Goal: Book appointment/travel/reservation

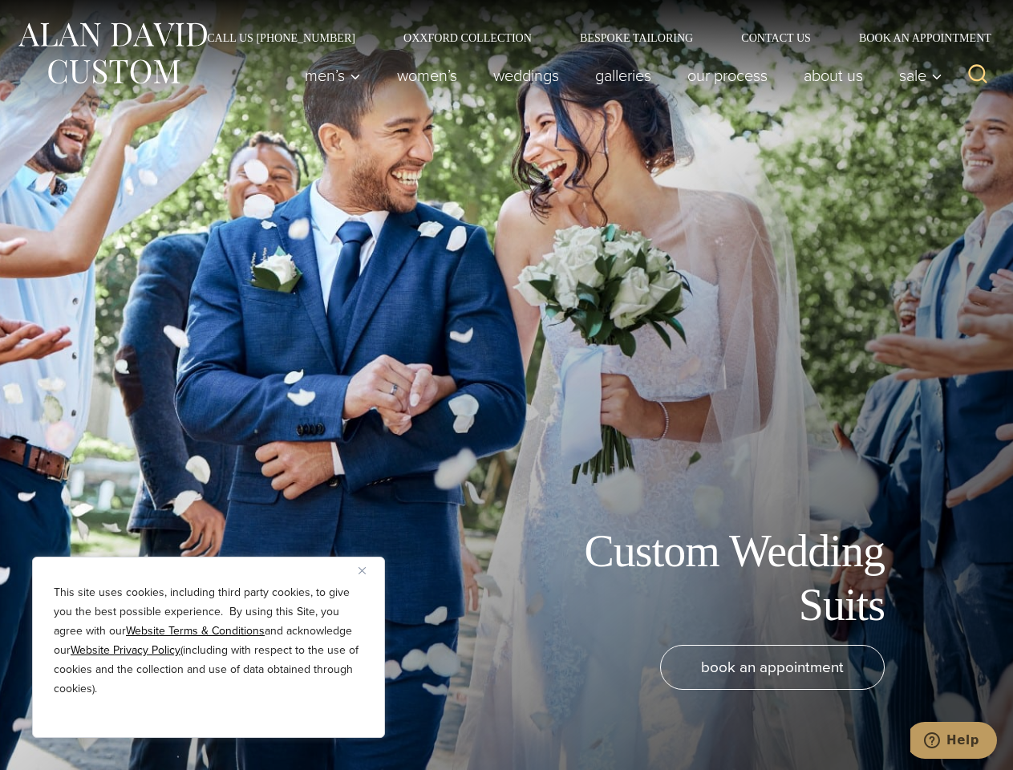
click at [506, 385] on div "Custom Wedding Suits book an appointment" at bounding box center [506, 385] width 1013 height 770
click at [368, 570] on button "Close" at bounding box center [368, 570] width 19 height 19
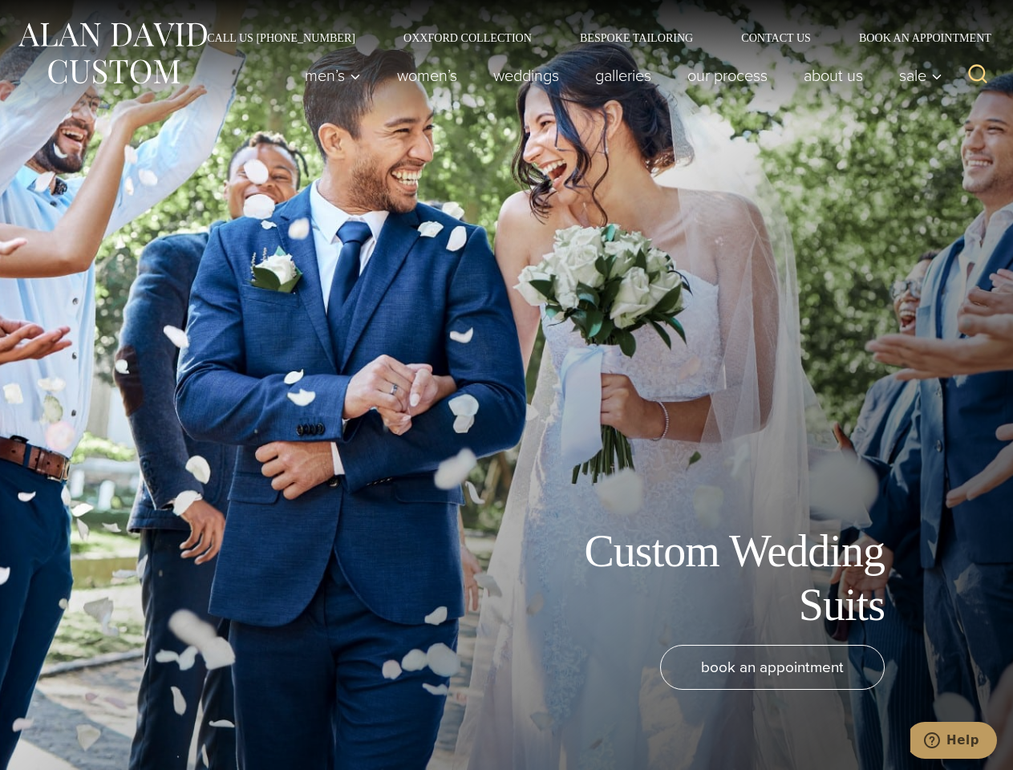
click at [209, 716] on div "book an appointment" at bounding box center [482, 699] width 933 height 109
click at [978, 75] on icon "Search" at bounding box center [978, 74] width 23 height 23
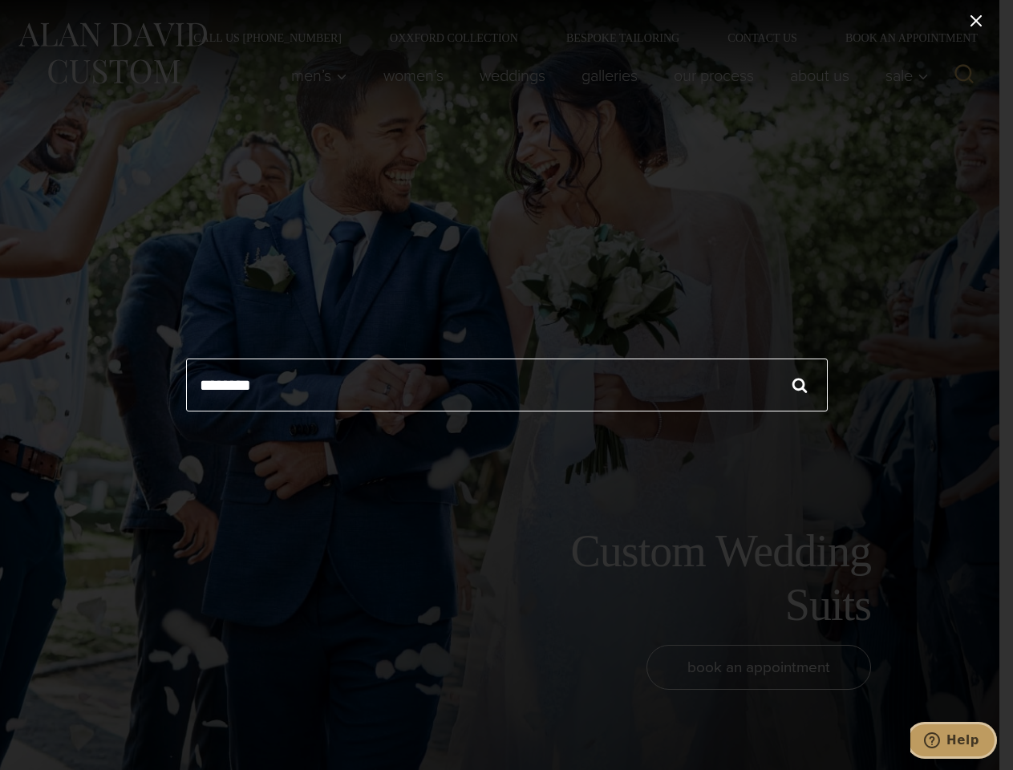
click at [940, 741] on icon "Help" at bounding box center [932, 741] width 16 height 16
